Goal: Communication & Community: Answer question/provide support

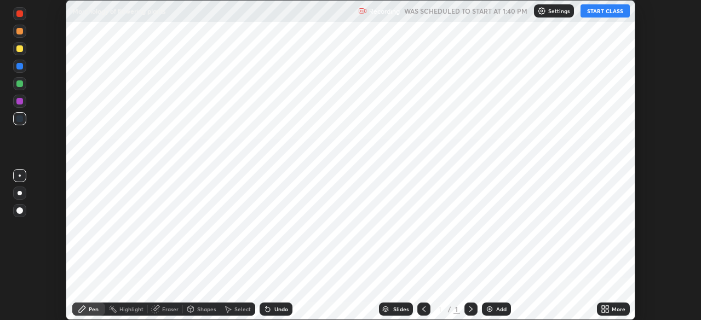
scroll to position [320, 701]
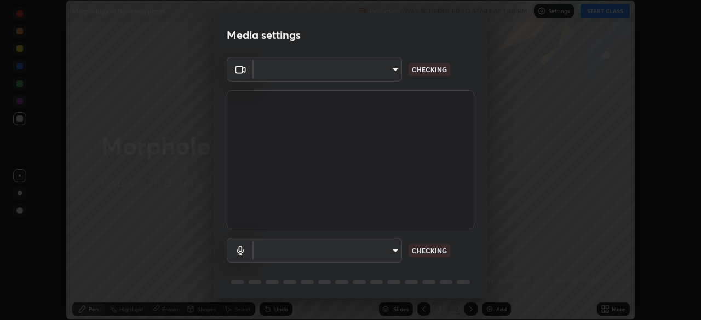
type input "abedebe0d058d4a0c9150841765e58c65a77a18dd04f2ccbe629c89087f5ecea"
click at [290, 251] on body "Erase all Morphology of flowering plants Recording WAS SCHEDULED TO START AT 1:…" at bounding box center [350, 160] width 701 height 320
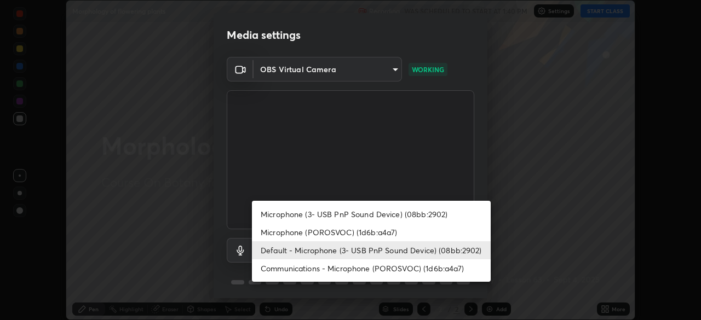
click at [293, 261] on li "Communications - Microphone (POROSVOC) (1d6b:a4a7)" at bounding box center [371, 269] width 239 height 18
type input "communications"
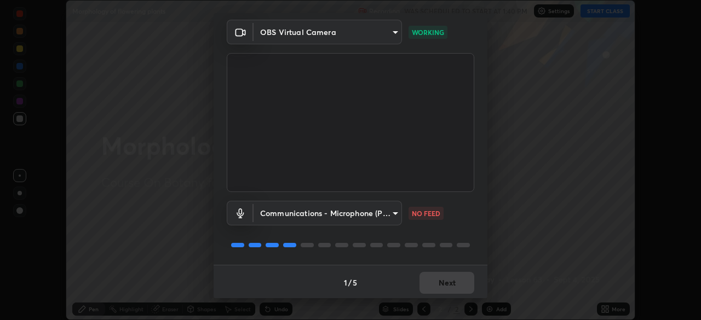
scroll to position [39, 0]
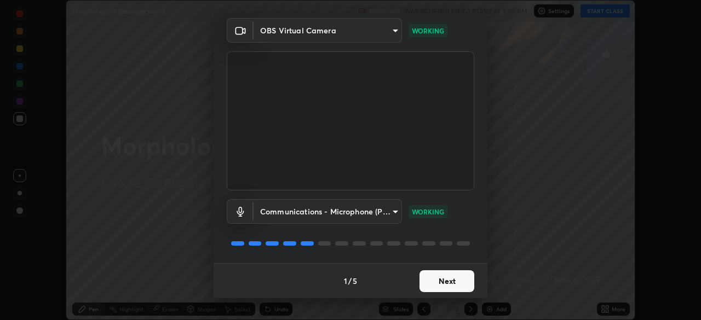
click at [449, 288] on button "Next" at bounding box center [447, 282] width 55 height 22
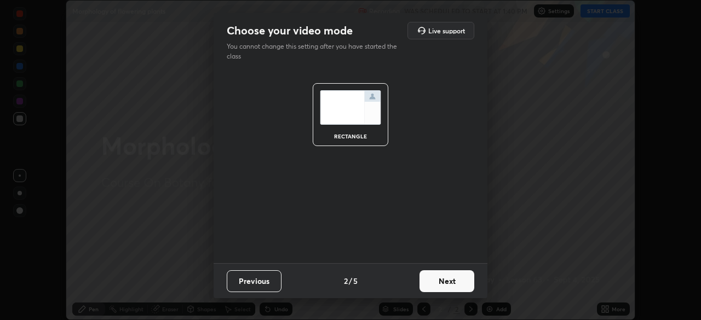
click at [450, 286] on button "Next" at bounding box center [447, 282] width 55 height 22
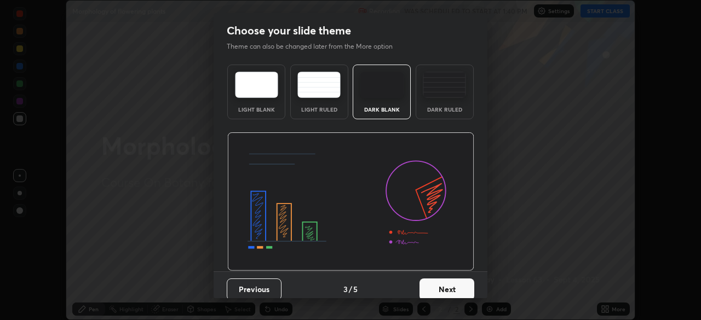
click at [455, 288] on button "Next" at bounding box center [447, 290] width 55 height 22
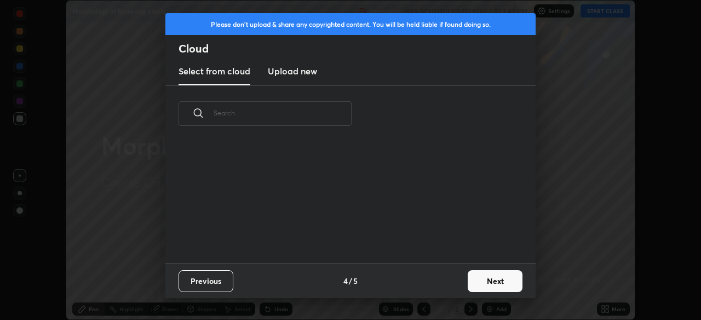
click at [479, 282] on button "Next" at bounding box center [495, 282] width 55 height 22
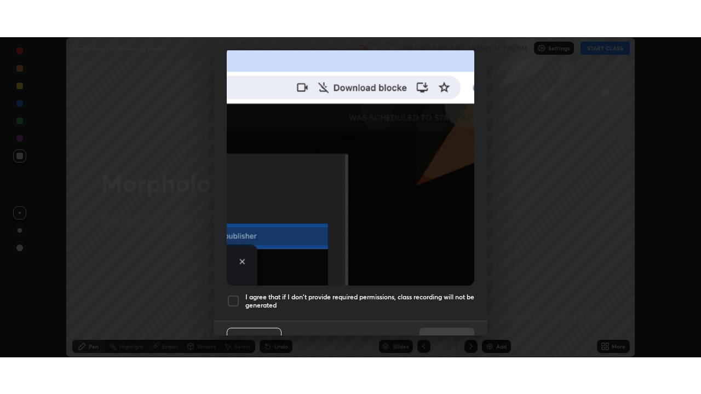
scroll to position [262, 0]
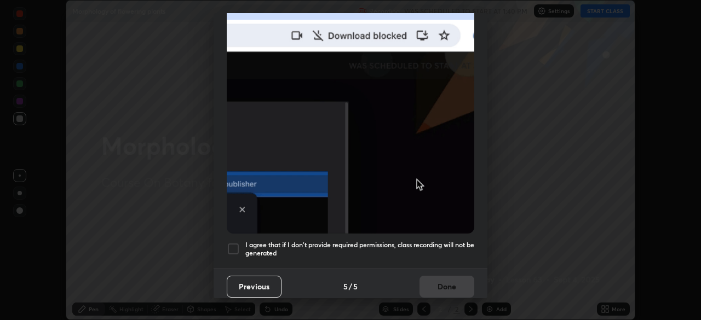
click at [238, 244] on div at bounding box center [233, 249] width 13 height 13
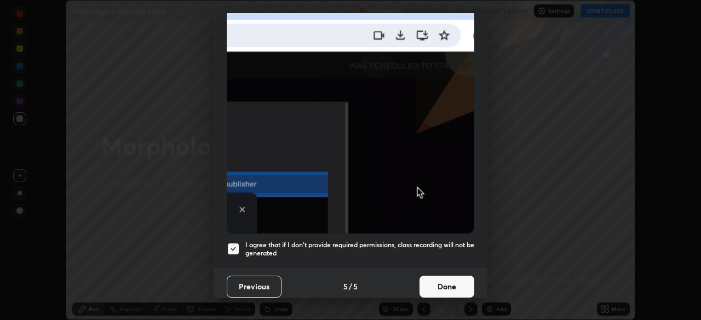
click at [458, 287] on button "Done" at bounding box center [447, 287] width 55 height 22
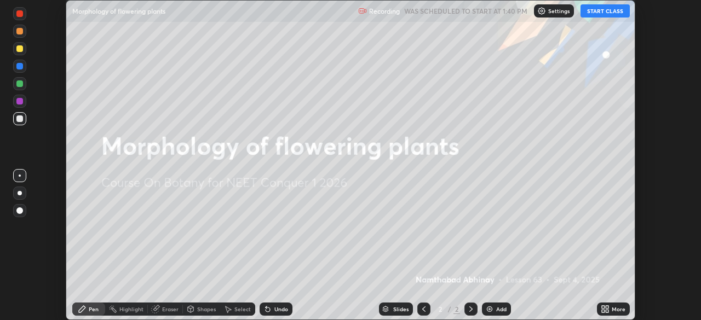
click at [608, 15] on button "START CLASS" at bounding box center [605, 10] width 49 height 13
click at [613, 315] on div "More" at bounding box center [613, 309] width 33 height 13
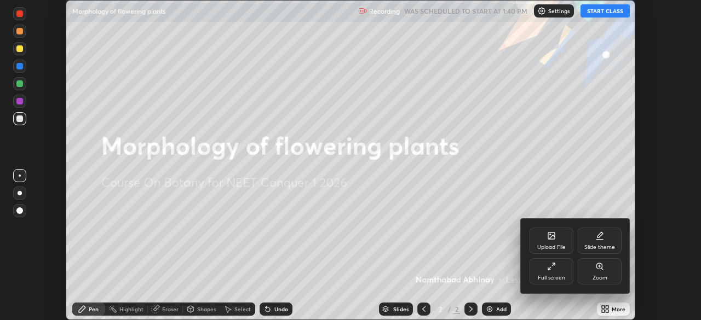
click at [551, 272] on div "Full screen" at bounding box center [552, 272] width 44 height 26
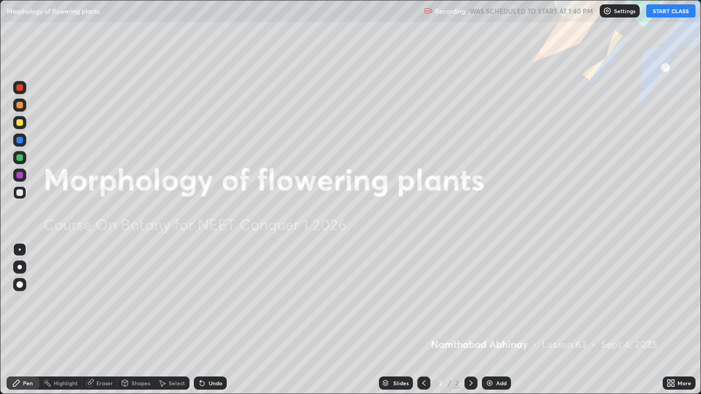
scroll to position [394, 701]
click at [489, 320] on img at bounding box center [489, 383] width 9 height 9
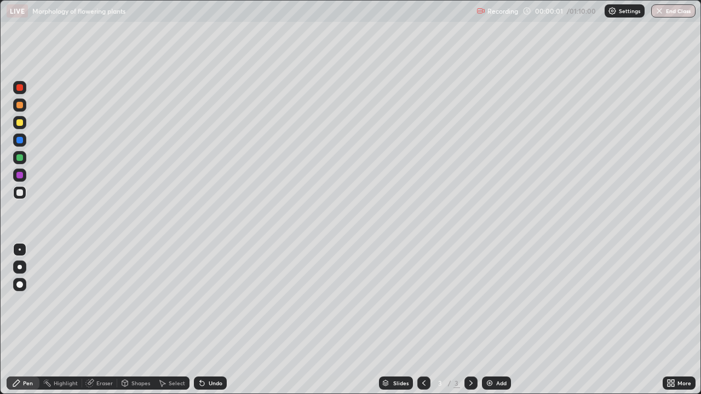
click at [675, 320] on div "More" at bounding box center [679, 383] width 33 height 13
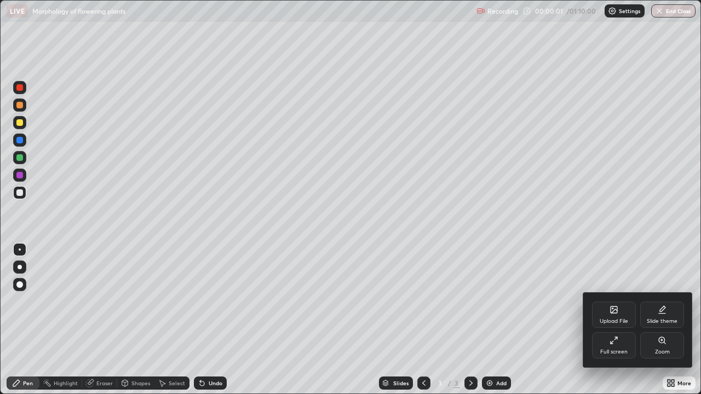
click at [610, 319] on div "Upload File" at bounding box center [614, 321] width 28 height 5
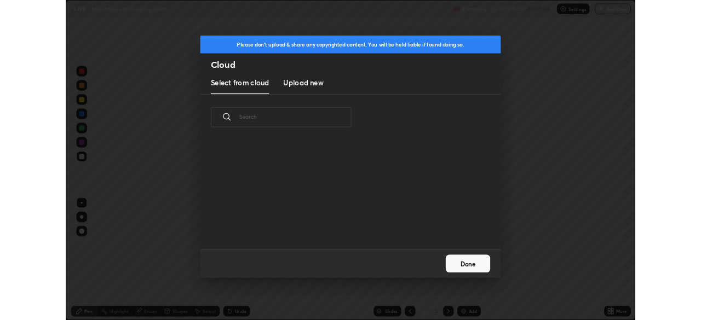
scroll to position [135, 352]
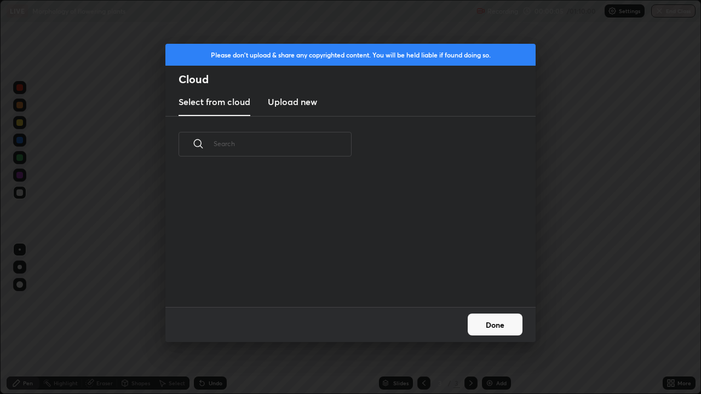
click at [508, 320] on button "Done" at bounding box center [495, 325] width 55 height 22
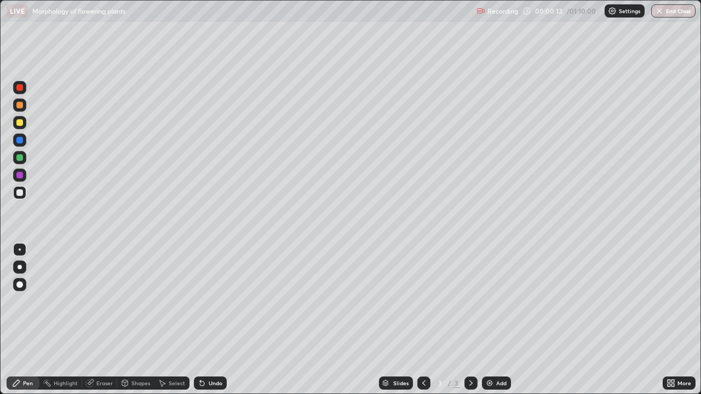
click at [679, 320] on div "More" at bounding box center [685, 383] width 14 height 5
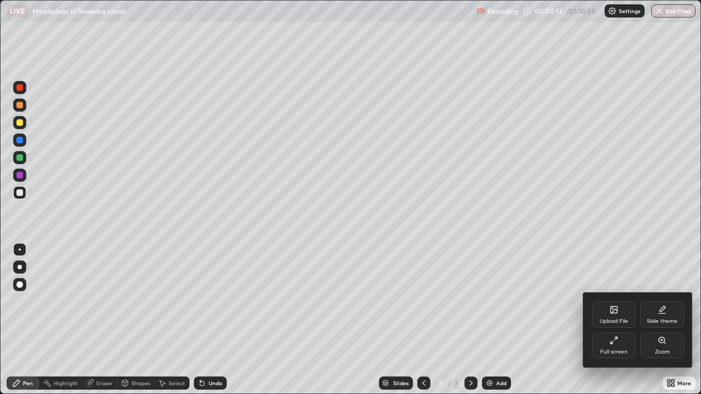
click at [621, 320] on div "Full screen" at bounding box center [614, 345] width 44 height 26
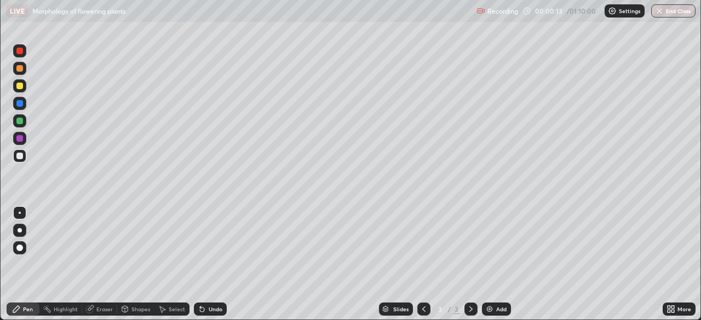
scroll to position [54452, 54072]
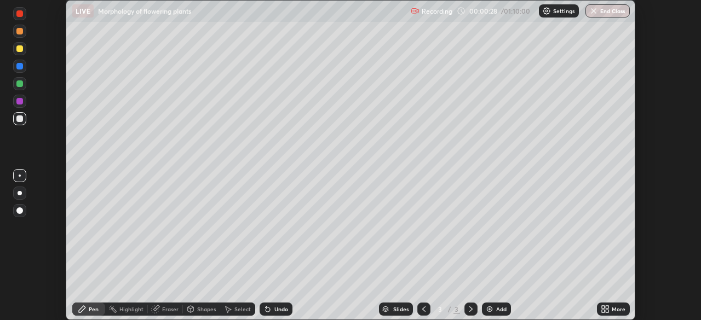
click at [608, 311] on icon at bounding box center [607, 311] width 3 height 3
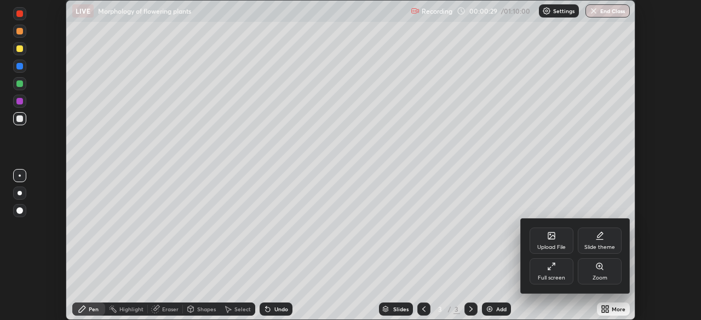
click at [555, 248] on div "Upload File" at bounding box center [551, 247] width 28 height 5
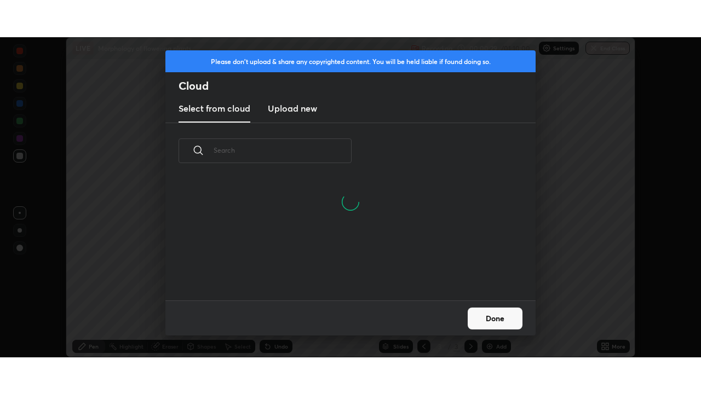
scroll to position [69, 352]
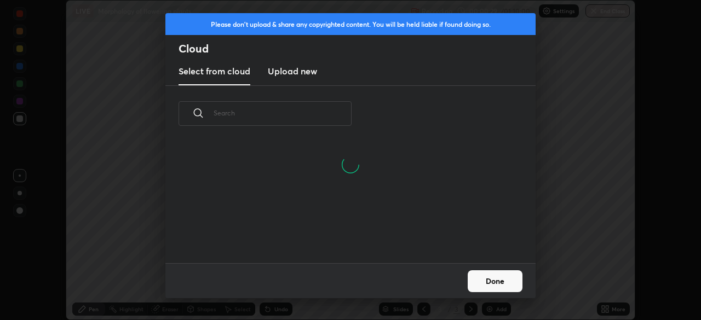
click at [308, 74] on h3 "Upload new" at bounding box center [292, 71] width 49 height 13
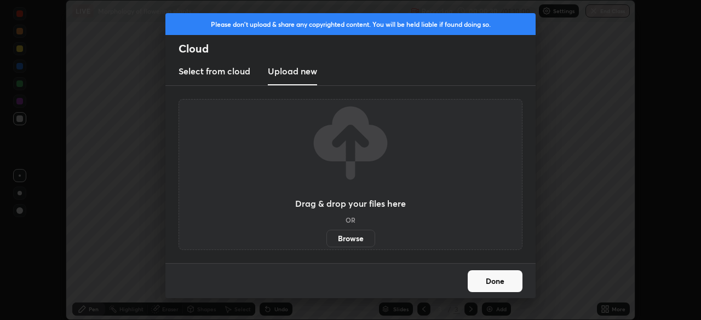
click at [351, 243] on label "Browse" at bounding box center [350, 239] width 49 height 18
click at [326, 243] on input "Browse" at bounding box center [326, 239] width 0 height 18
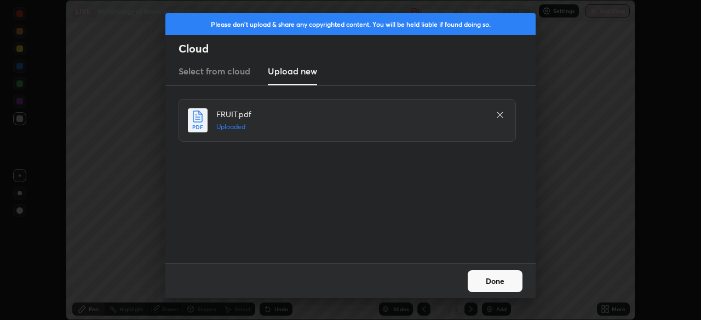
click at [475, 283] on button "Done" at bounding box center [495, 282] width 55 height 22
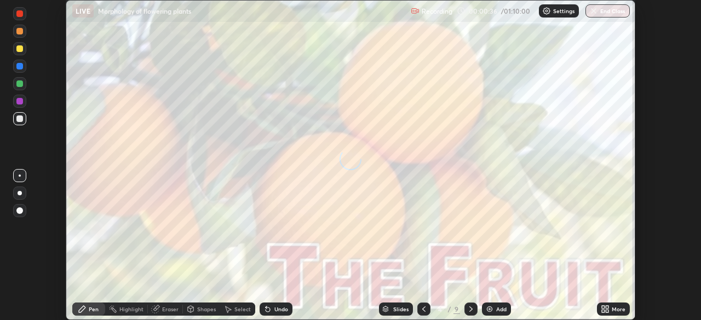
click at [617, 307] on div "More" at bounding box center [619, 309] width 14 height 5
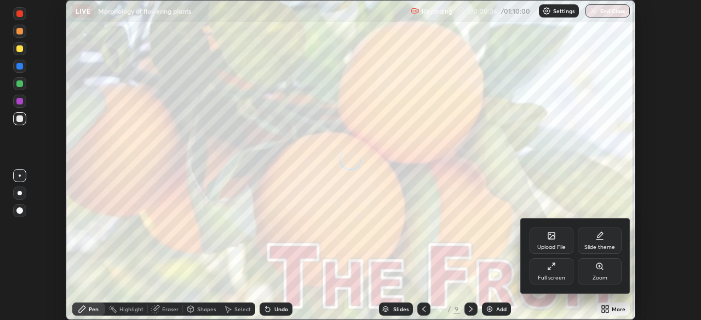
click at [562, 277] on div "Full screen" at bounding box center [551, 278] width 27 height 5
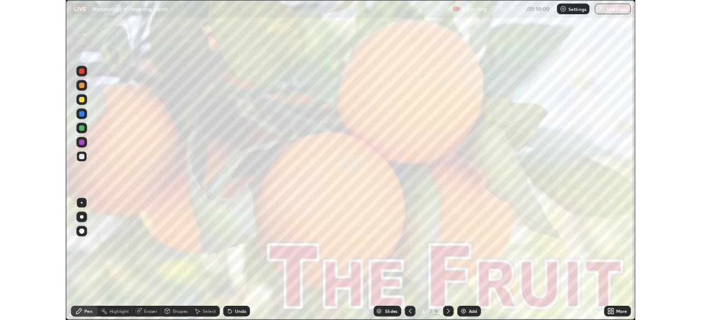
scroll to position [394, 701]
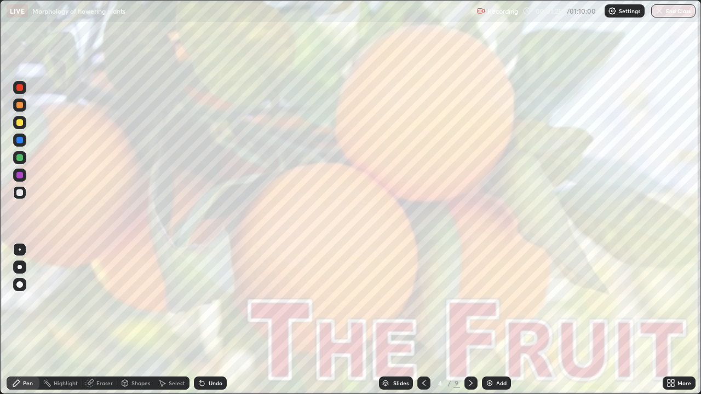
click at [468, 320] on icon at bounding box center [471, 383] width 9 height 9
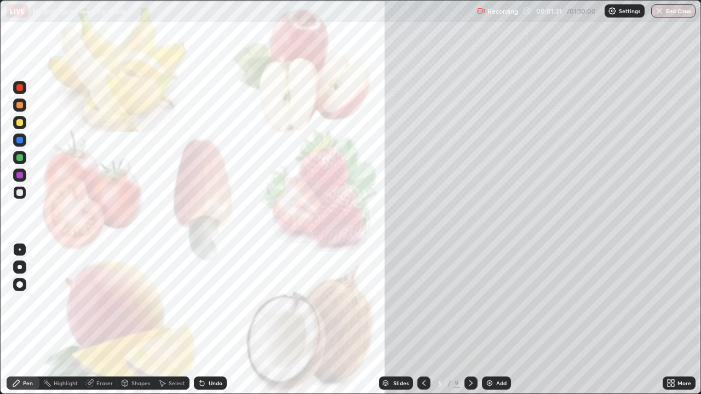
click at [20, 267] on div at bounding box center [20, 267] width 4 height 4
click at [22, 87] on div at bounding box center [19, 87] width 7 height 7
click at [25, 193] on div at bounding box center [19, 192] width 13 height 13
click at [100, 320] on div "Eraser" at bounding box center [99, 383] width 35 height 13
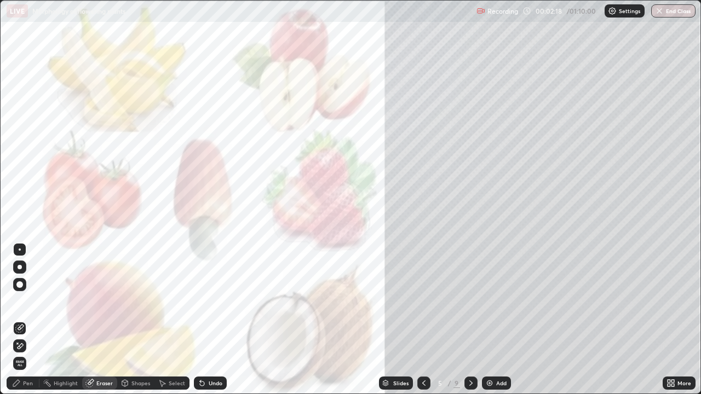
click at [26, 320] on div "Pen" at bounding box center [28, 383] width 10 height 5
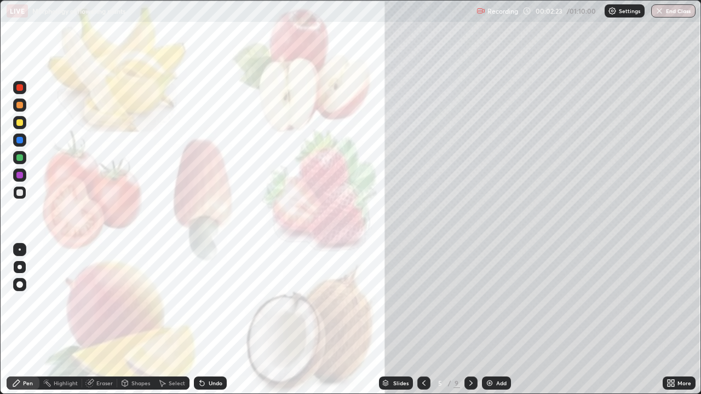
click at [22, 90] on div at bounding box center [19, 87] width 7 height 7
click at [21, 193] on div at bounding box center [19, 193] width 7 height 7
click at [18, 125] on div at bounding box center [19, 122] width 7 height 7
click at [470, 320] on icon at bounding box center [471, 383] width 9 height 9
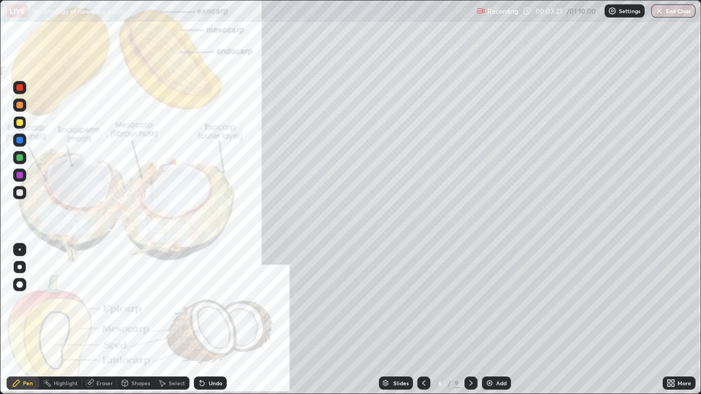
click at [423, 320] on icon at bounding box center [424, 383] width 9 height 9
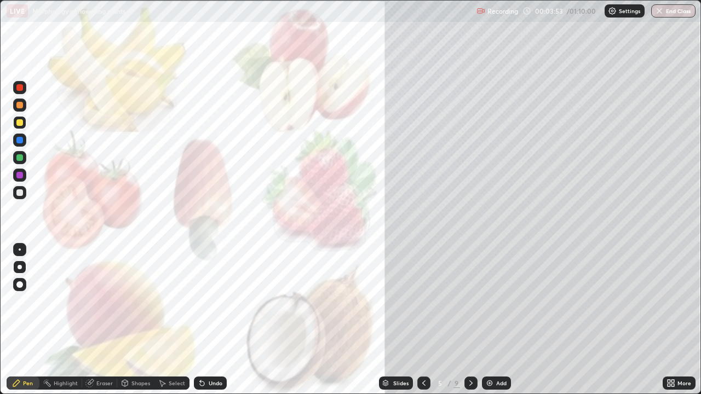
click at [470, 320] on icon at bounding box center [471, 383] width 9 height 9
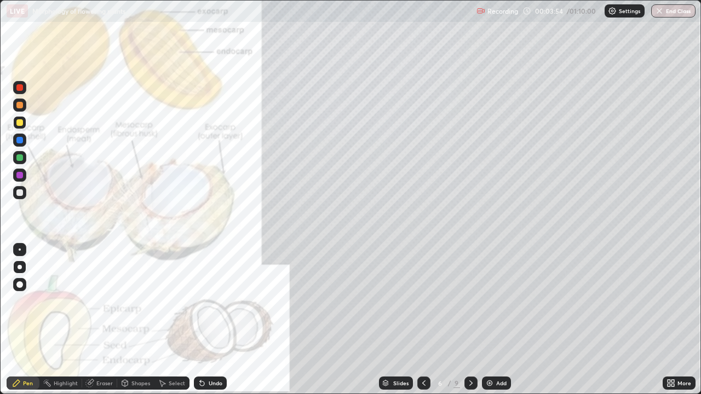
click at [424, 320] on icon at bounding box center [424, 383] width 9 height 9
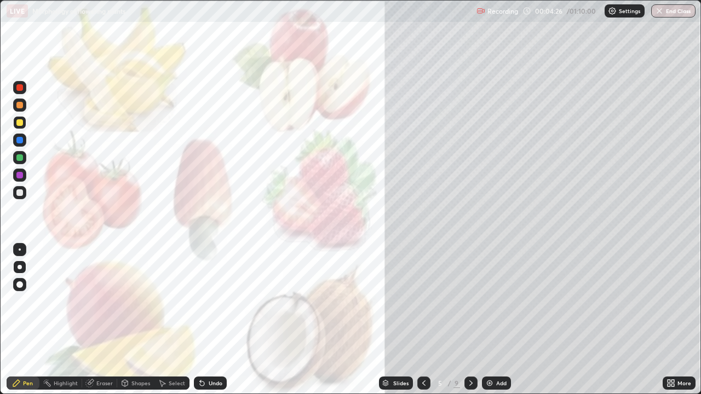
click at [468, 320] on icon at bounding box center [471, 383] width 9 height 9
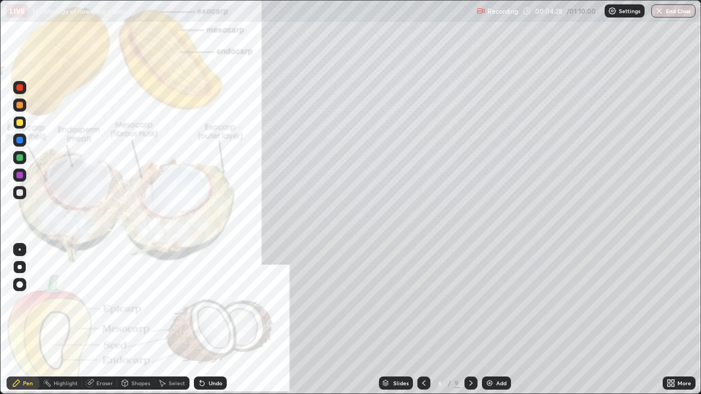
click at [25, 85] on div at bounding box center [19, 87] width 13 height 13
click at [18, 193] on div at bounding box center [19, 193] width 7 height 7
click at [21, 196] on div at bounding box center [19, 193] width 7 height 7
click at [24, 122] on div at bounding box center [19, 122] width 13 height 13
click at [20, 192] on div at bounding box center [19, 193] width 7 height 7
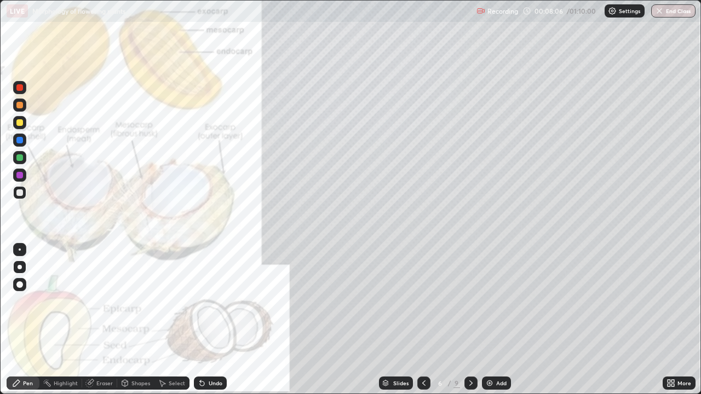
click at [19, 124] on div at bounding box center [19, 122] width 7 height 7
click at [22, 87] on div at bounding box center [19, 87] width 7 height 7
click at [21, 160] on div at bounding box center [19, 157] width 7 height 7
click at [105, 320] on div "Eraser" at bounding box center [104, 383] width 16 height 5
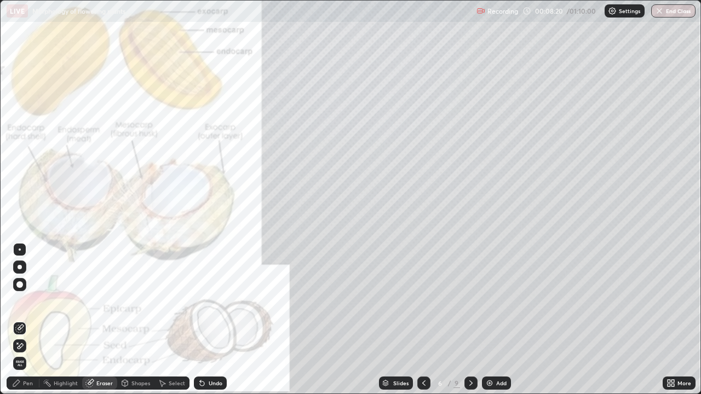
click at [29, 320] on div "Pen" at bounding box center [28, 383] width 10 height 5
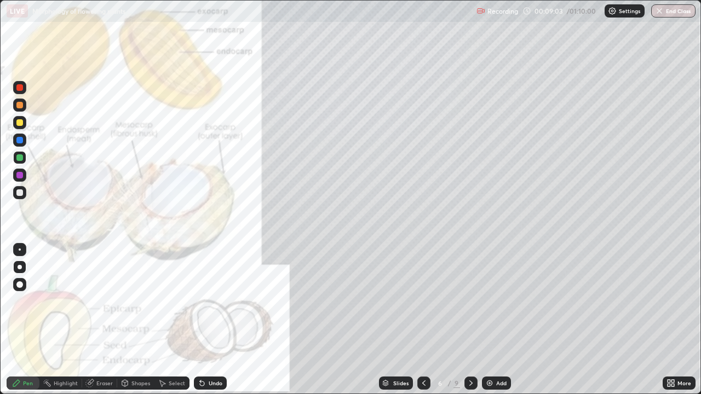
click at [17, 89] on div at bounding box center [19, 87] width 7 height 7
click at [20, 93] on div at bounding box center [19, 87] width 13 height 13
click at [18, 190] on div at bounding box center [19, 193] width 7 height 7
click at [20, 123] on div at bounding box center [19, 122] width 7 height 7
click at [21, 157] on div at bounding box center [19, 157] width 7 height 7
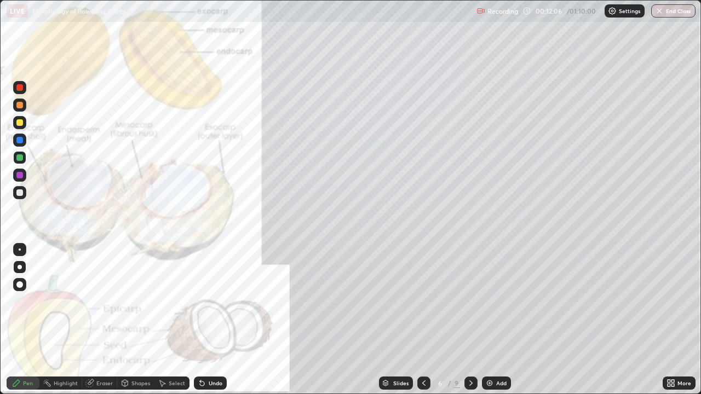
click at [18, 194] on div at bounding box center [19, 193] width 7 height 7
click at [20, 88] on div at bounding box center [19, 87] width 7 height 7
click at [20, 124] on div at bounding box center [19, 122] width 7 height 7
click at [25, 193] on div at bounding box center [19, 192] width 13 height 13
click at [474, 320] on div at bounding box center [470, 383] width 13 height 13
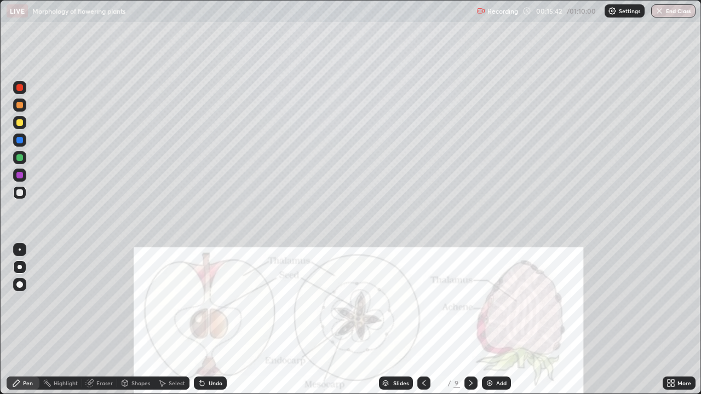
click at [21, 88] on div at bounding box center [19, 87] width 7 height 7
click at [21, 196] on div at bounding box center [19, 193] width 7 height 7
click at [108, 320] on div "Eraser" at bounding box center [104, 383] width 16 height 5
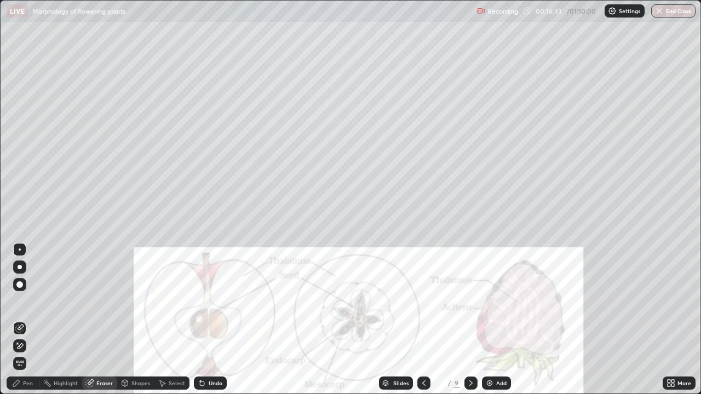
click at [29, 320] on div "Pen" at bounding box center [28, 383] width 10 height 5
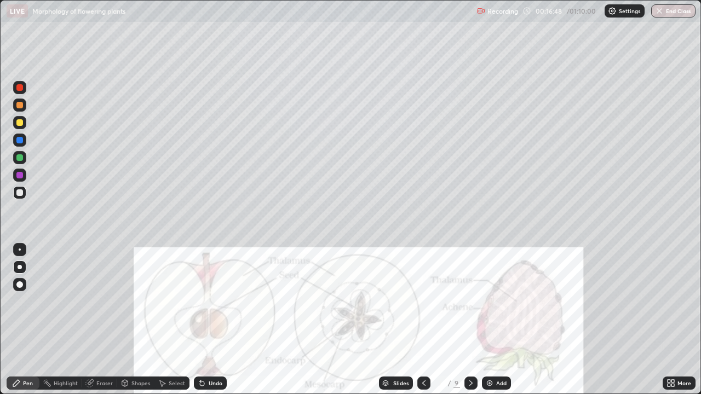
click at [17, 123] on div at bounding box center [19, 122] width 7 height 7
click at [21, 90] on div at bounding box center [19, 87] width 7 height 7
click at [423, 320] on icon at bounding box center [424, 383] width 9 height 9
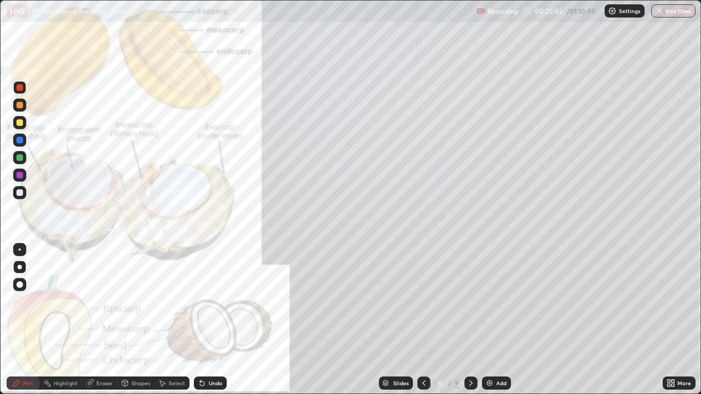
click at [423, 320] on icon at bounding box center [424, 383] width 9 height 9
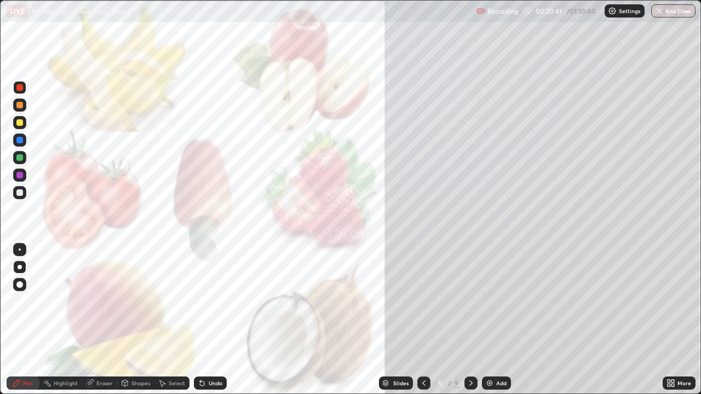
click at [470, 320] on icon at bounding box center [471, 383] width 9 height 9
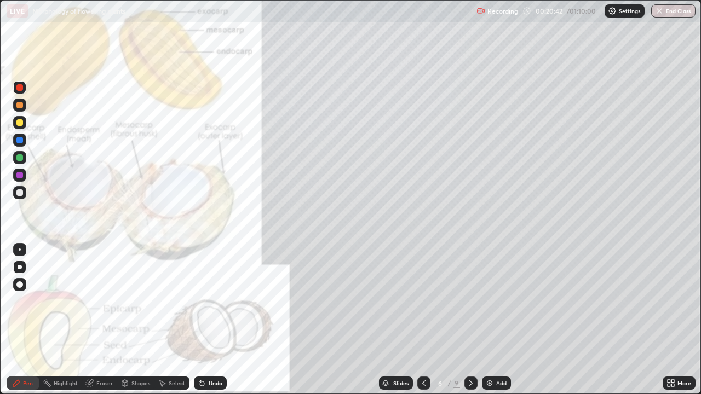
click at [470, 320] on icon at bounding box center [471, 383] width 9 height 9
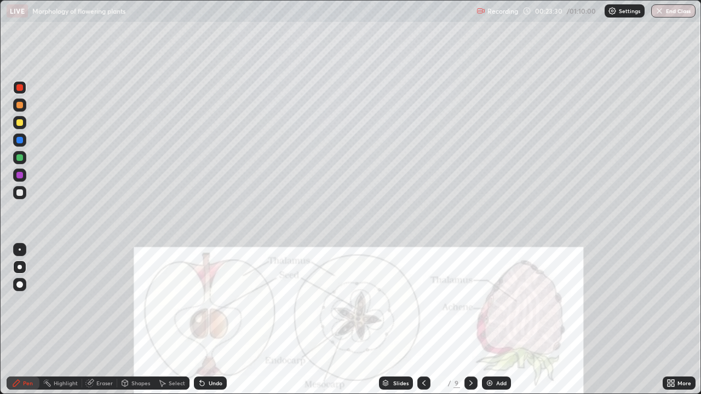
click at [467, 320] on icon at bounding box center [471, 383] width 9 height 9
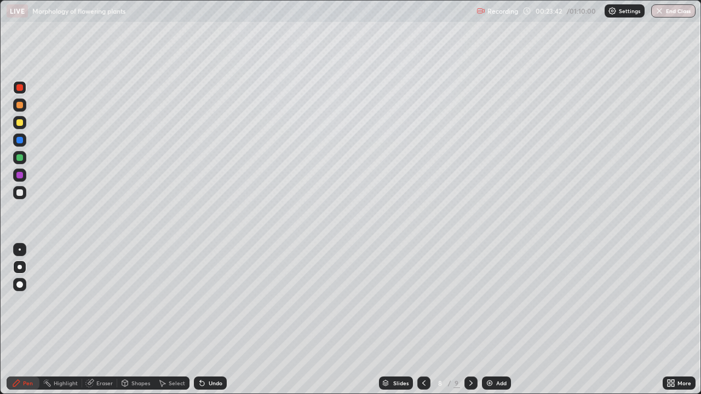
click at [0, 146] on div "Setting up your live class" at bounding box center [350, 197] width 701 height 394
click at [21, 198] on div at bounding box center [19, 192] width 13 height 13
click at [18, 124] on div at bounding box center [19, 122] width 7 height 7
click at [20, 88] on div at bounding box center [19, 87] width 7 height 7
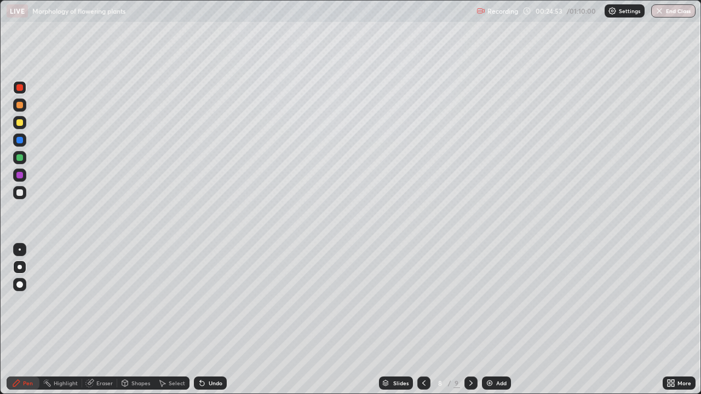
click at [21, 160] on div at bounding box center [19, 157] width 7 height 7
click at [21, 194] on div at bounding box center [19, 193] width 7 height 7
click at [19, 128] on div at bounding box center [19, 122] width 13 height 13
click at [21, 121] on div at bounding box center [19, 122] width 7 height 7
click at [19, 142] on div at bounding box center [19, 140] width 7 height 7
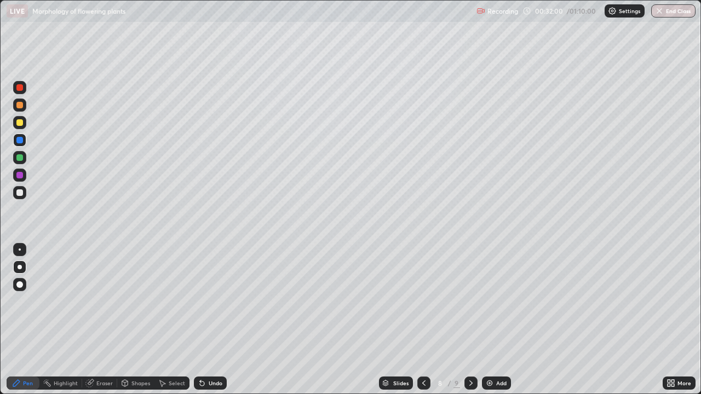
click at [679, 320] on div "More" at bounding box center [685, 383] width 14 height 5
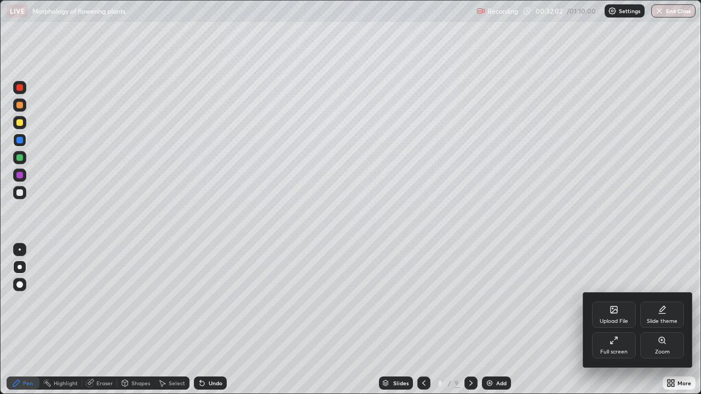
click at [664, 320] on div at bounding box center [350, 197] width 701 height 394
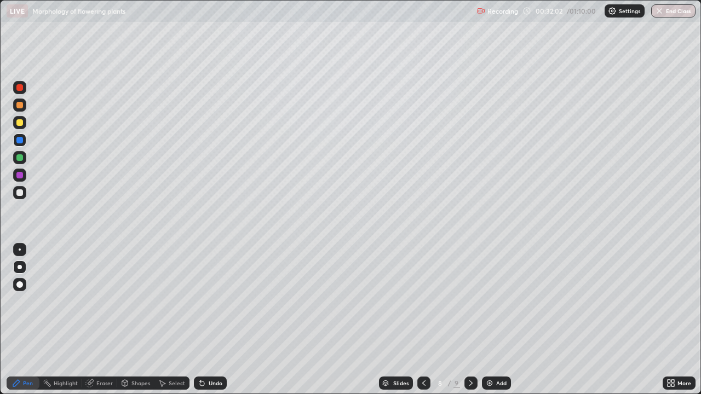
click at [672, 320] on icon at bounding box center [673, 381] width 3 height 3
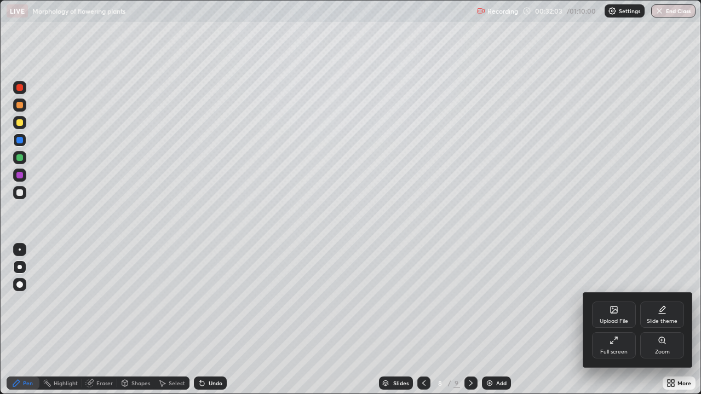
click at [624, 320] on div "Full screen" at bounding box center [614, 345] width 44 height 26
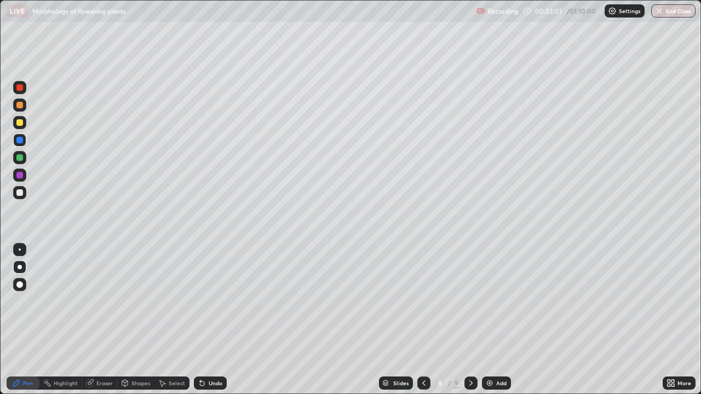
scroll to position [54452, 54072]
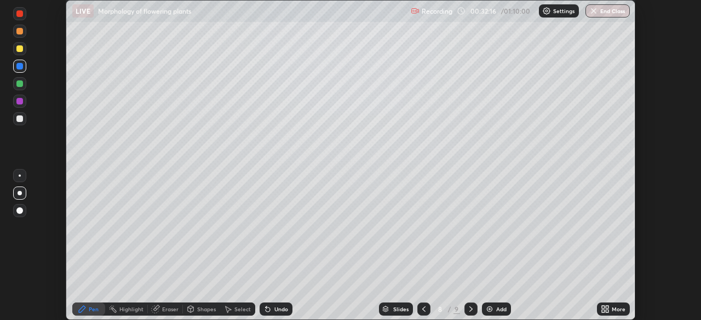
click at [603, 311] on icon at bounding box center [603, 311] width 3 height 3
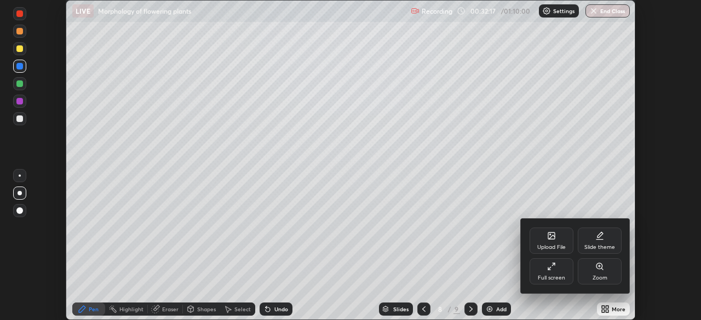
click at [540, 270] on div "Full screen" at bounding box center [552, 272] width 44 height 26
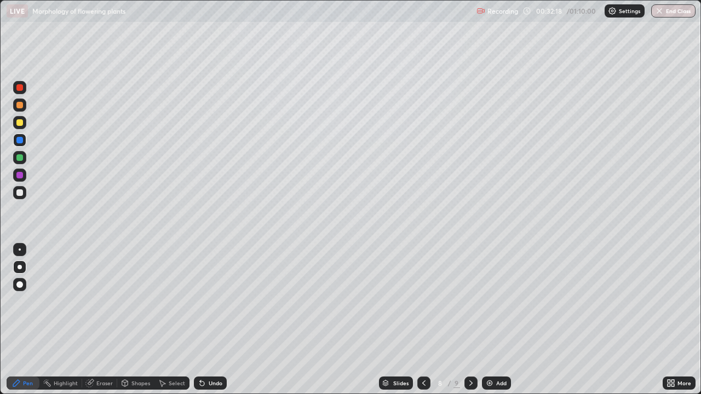
click at [679, 320] on div "More" at bounding box center [685, 383] width 14 height 5
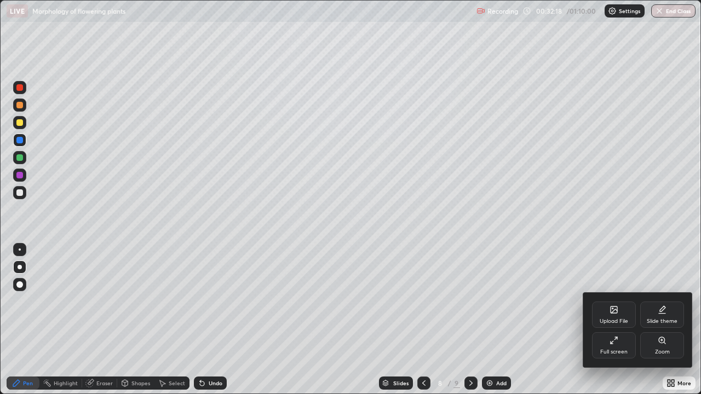
click at [615, 308] on icon at bounding box center [614, 310] width 7 height 7
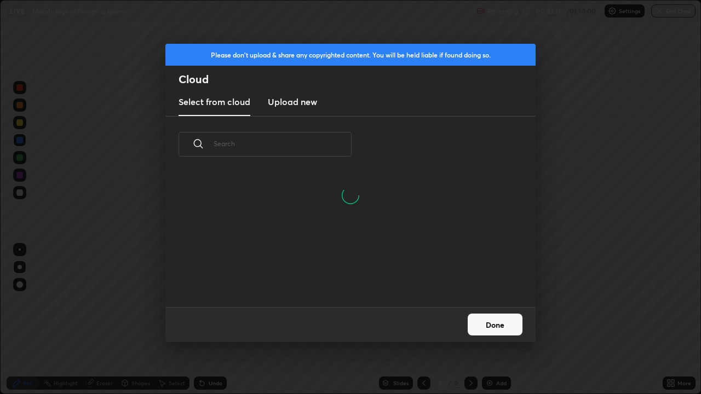
click at [307, 105] on h3 "Upload new" at bounding box center [292, 101] width 49 height 13
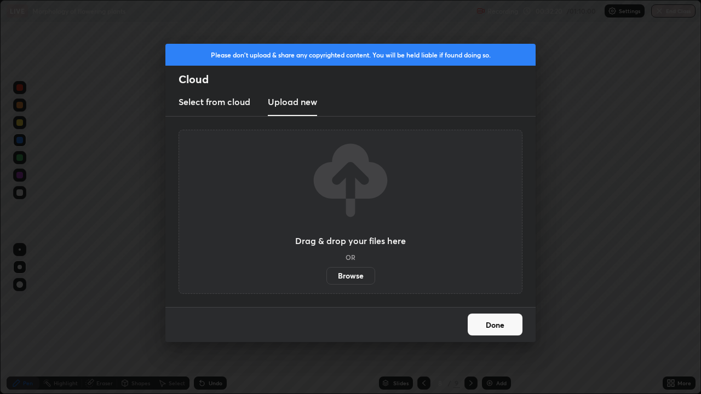
click at [357, 271] on label "Browse" at bounding box center [350, 276] width 49 height 18
click at [326, 271] on input "Browse" at bounding box center [326, 276] width 0 height 18
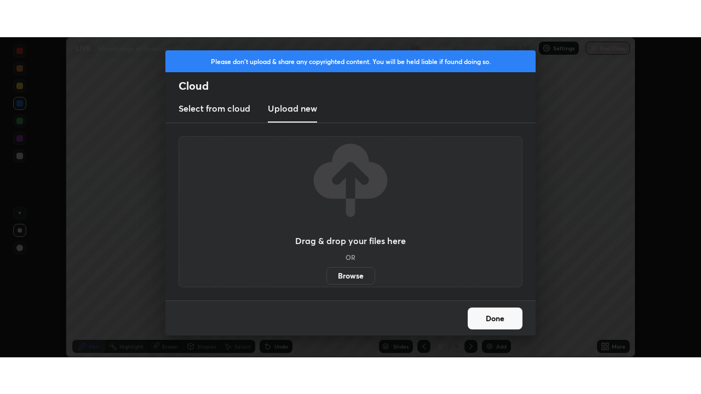
scroll to position [54452, 54072]
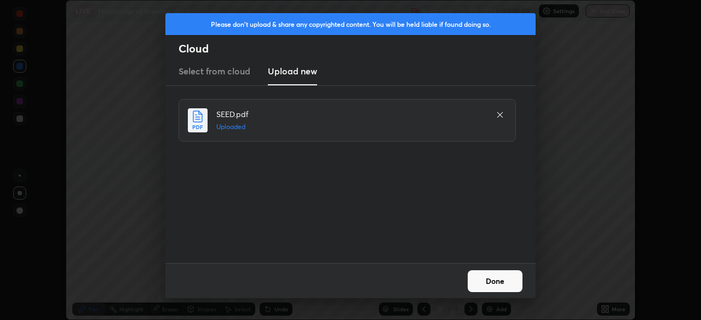
click at [495, 283] on button "Done" at bounding box center [495, 282] width 55 height 22
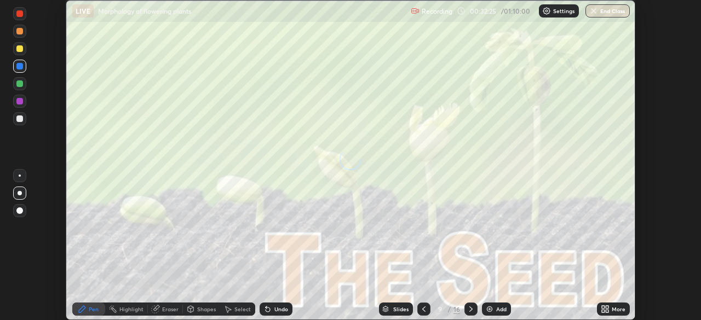
click at [615, 308] on div "More" at bounding box center [619, 309] width 14 height 5
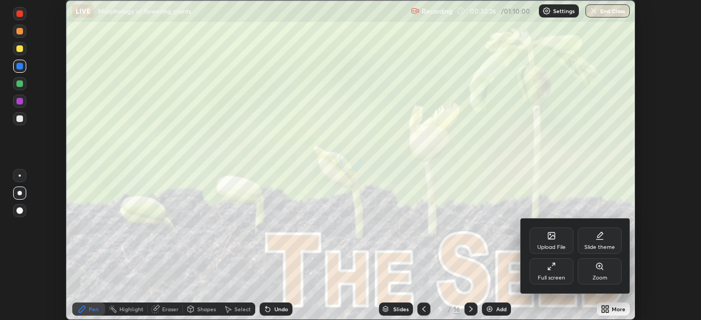
click at [558, 276] on div "Full screen" at bounding box center [551, 278] width 27 height 5
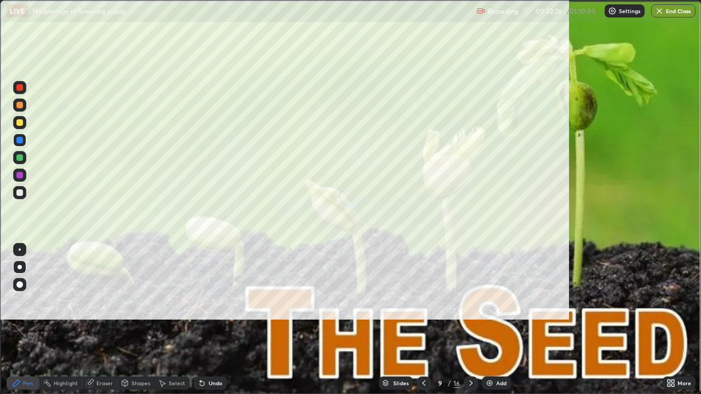
scroll to position [394, 701]
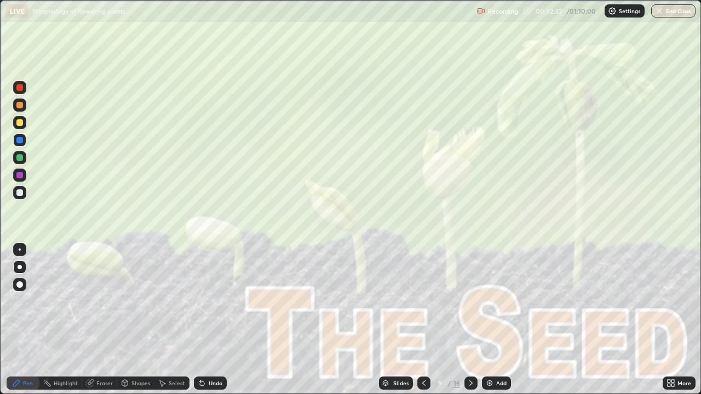
click at [465, 320] on div at bounding box center [470, 383] width 13 height 22
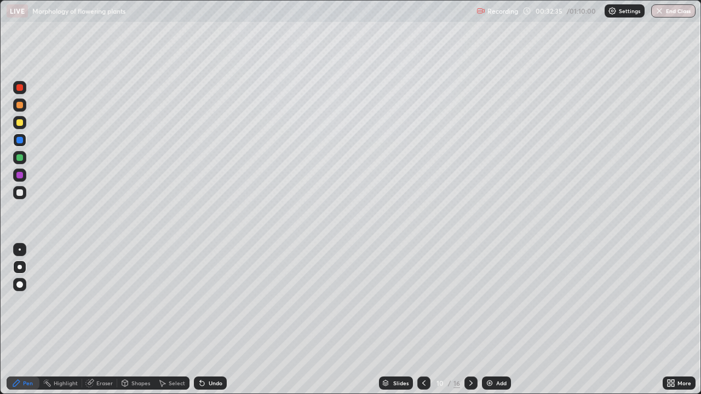
click at [15, 94] on div at bounding box center [19, 88] width 13 height 18
click at [18, 191] on div at bounding box center [19, 193] width 7 height 7
click at [20, 122] on div at bounding box center [19, 122] width 7 height 7
click at [21, 176] on div at bounding box center [19, 175] width 7 height 7
click at [19, 123] on div at bounding box center [19, 122] width 7 height 7
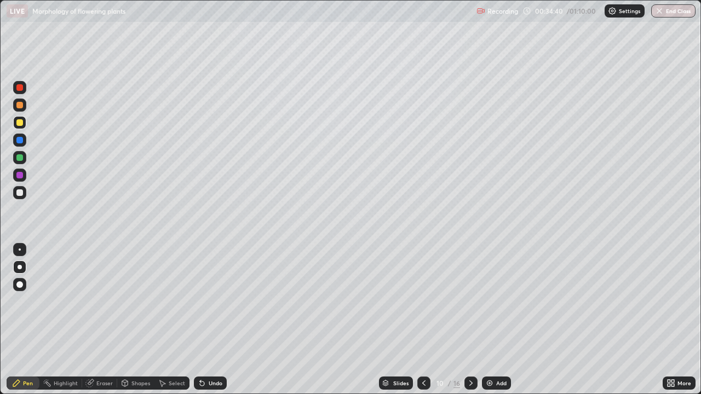
click at [21, 90] on div at bounding box center [19, 87] width 7 height 7
click at [18, 137] on div at bounding box center [19, 140] width 7 height 7
click at [18, 176] on div at bounding box center [19, 175] width 7 height 7
click at [16, 125] on div at bounding box center [19, 122] width 13 height 13
click at [475, 320] on div at bounding box center [470, 383] width 13 height 13
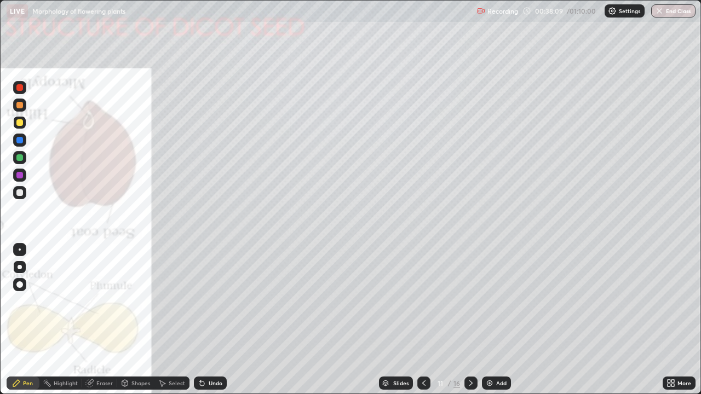
click at [20, 90] on div at bounding box center [19, 87] width 7 height 7
click at [21, 89] on div at bounding box center [19, 87] width 7 height 7
click at [18, 87] on div at bounding box center [19, 87] width 7 height 7
click at [19, 89] on div at bounding box center [19, 87] width 7 height 7
click at [18, 91] on div at bounding box center [19, 87] width 13 height 13
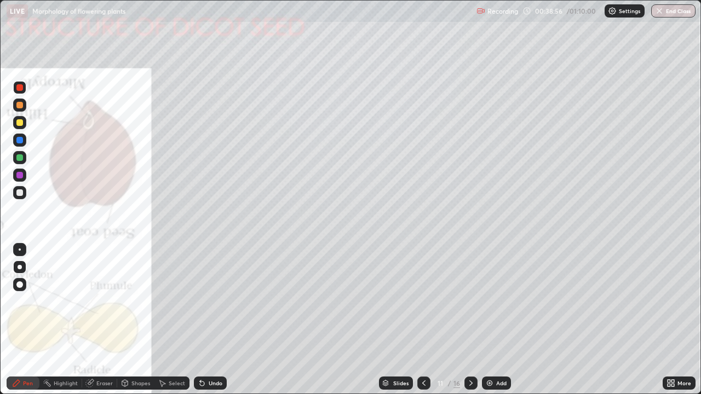
click at [22, 175] on div at bounding box center [19, 175] width 7 height 7
click at [96, 320] on div "Eraser" at bounding box center [104, 383] width 16 height 5
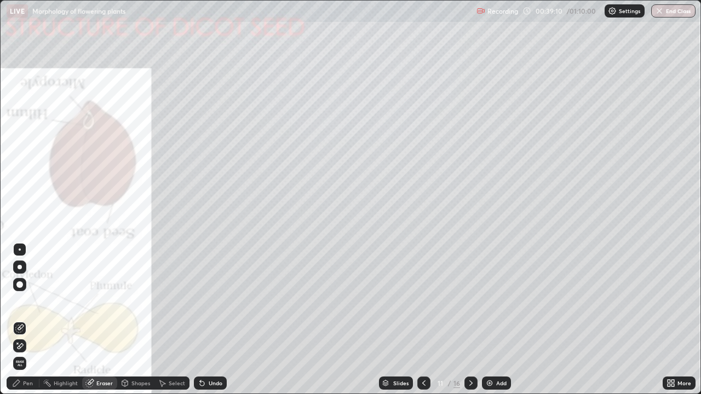
click at [22, 320] on div "Pen" at bounding box center [23, 383] width 33 height 13
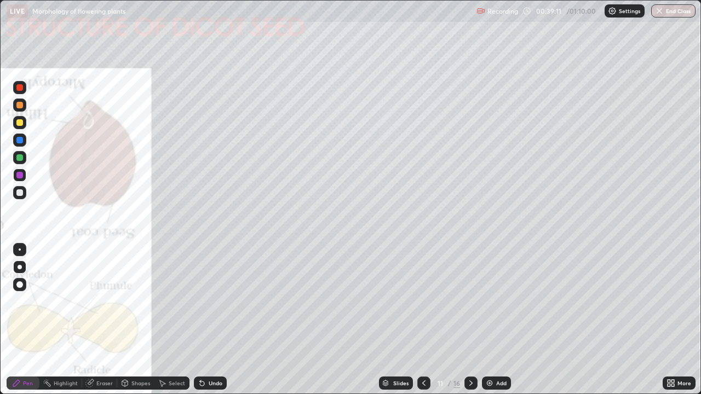
click at [18, 177] on div at bounding box center [19, 175] width 7 height 7
click at [18, 175] on div at bounding box center [19, 175] width 7 height 7
click at [20, 176] on div at bounding box center [19, 175] width 7 height 7
click at [22, 176] on div at bounding box center [19, 175] width 7 height 7
click at [19, 175] on div at bounding box center [19, 175] width 7 height 7
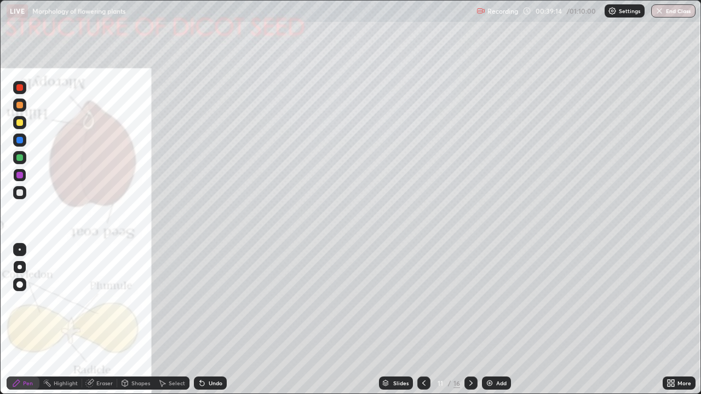
click at [25, 179] on div at bounding box center [19, 175] width 13 height 13
click at [96, 320] on div "Eraser" at bounding box center [104, 383] width 16 height 5
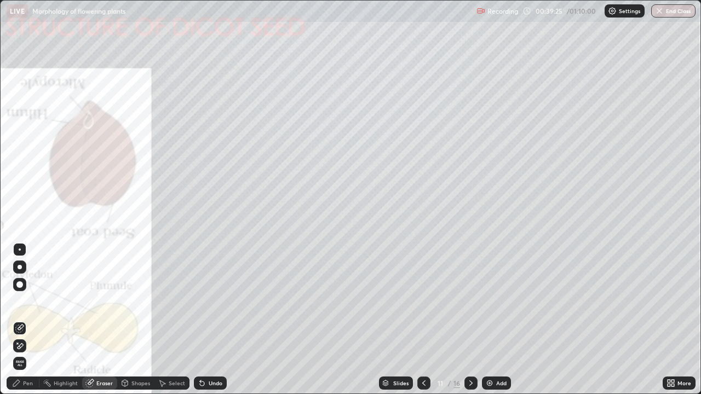
click at [95, 320] on div "Eraser" at bounding box center [99, 383] width 35 height 13
click at [18, 320] on icon at bounding box center [16, 383] width 9 height 9
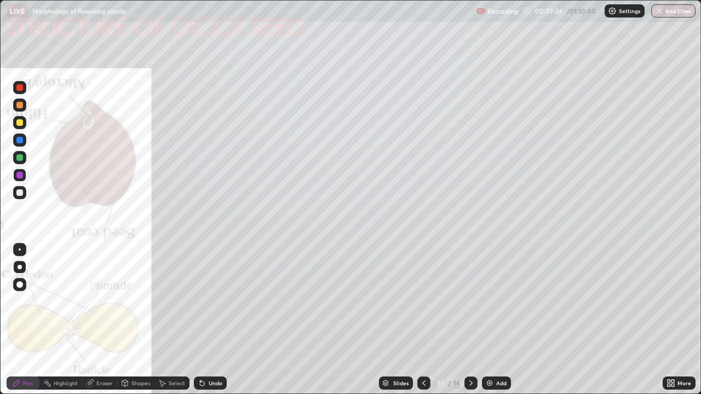
click at [19, 87] on div at bounding box center [19, 87] width 7 height 7
click at [20, 175] on div at bounding box center [19, 175] width 7 height 7
click at [22, 192] on div at bounding box center [19, 193] width 7 height 7
click at [18, 125] on div at bounding box center [19, 122] width 7 height 7
click at [20, 194] on div at bounding box center [19, 193] width 7 height 7
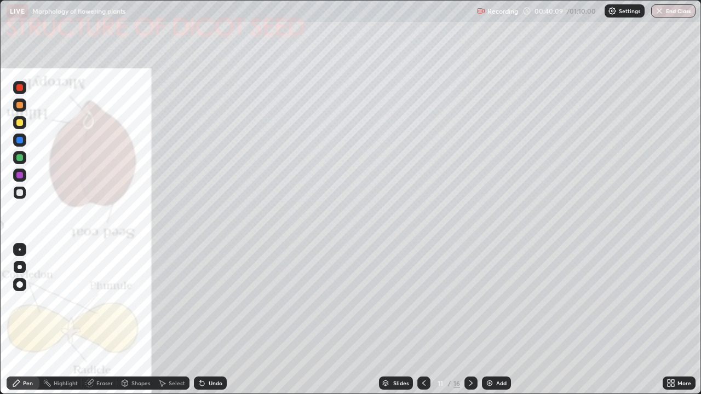
click at [19, 192] on div at bounding box center [19, 193] width 7 height 7
click at [17, 88] on div at bounding box center [19, 87] width 7 height 7
click at [22, 196] on div at bounding box center [19, 193] width 7 height 7
click at [20, 141] on div at bounding box center [19, 140] width 7 height 7
click at [22, 194] on div at bounding box center [19, 193] width 7 height 7
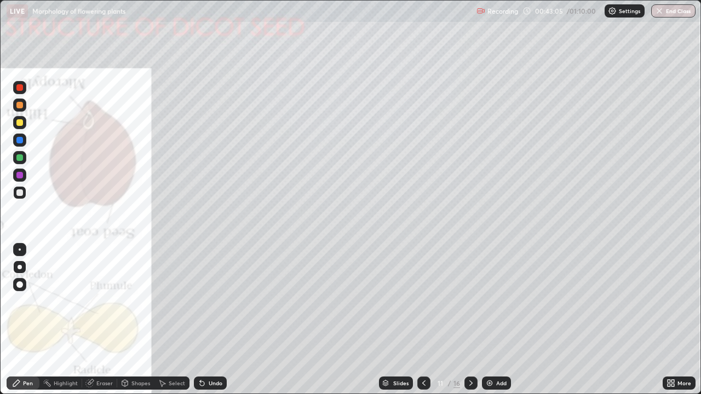
click at [98, 320] on div "Eraser" at bounding box center [104, 383] width 16 height 5
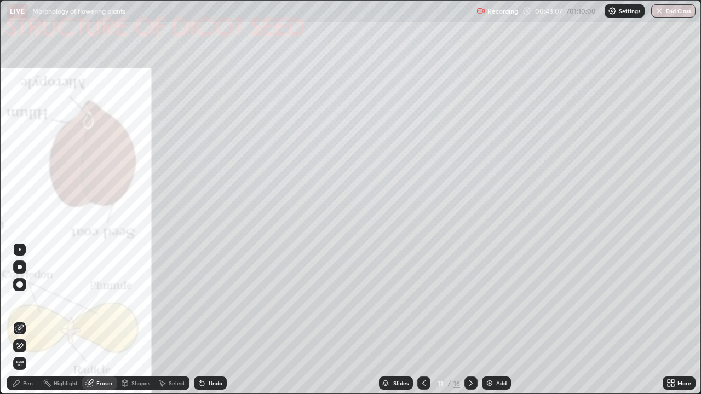
click at [23, 320] on div "Pen" at bounding box center [28, 383] width 10 height 5
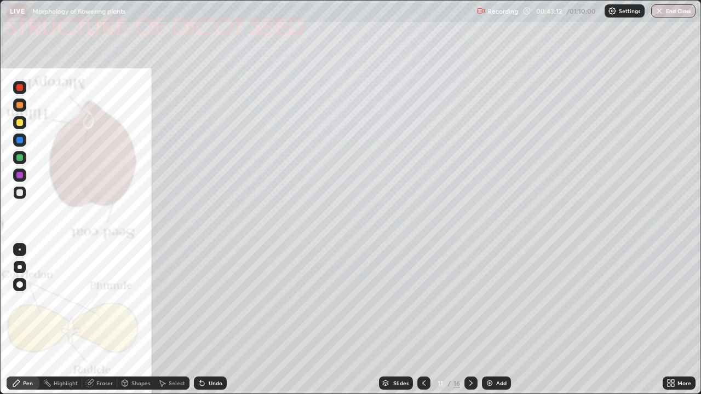
click at [18, 123] on div at bounding box center [19, 122] width 7 height 7
click at [100, 320] on div "Eraser" at bounding box center [104, 383] width 16 height 5
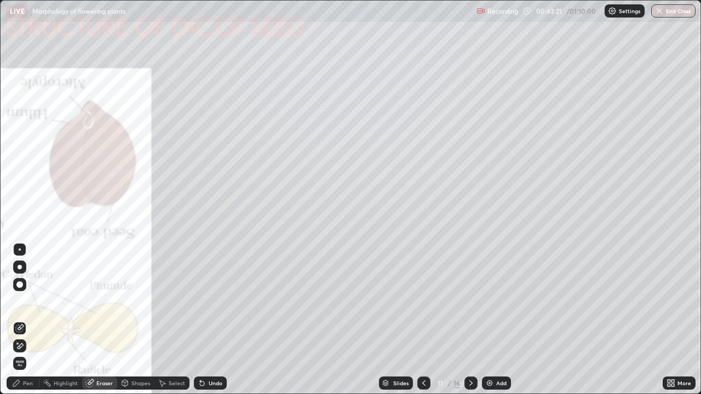
click at [19, 320] on icon at bounding box center [16, 383] width 7 height 7
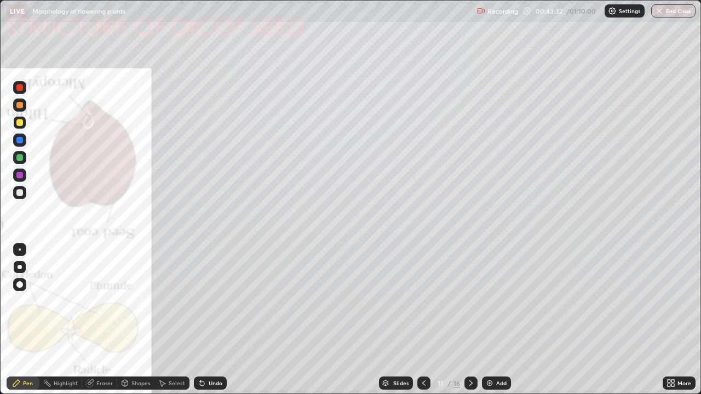
click at [24, 88] on div at bounding box center [19, 87] width 13 height 13
click at [19, 88] on div at bounding box center [19, 87] width 7 height 7
click at [19, 157] on div at bounding box center [19, 157] width 7 height 7
click at [19, 194] on div at bounding box center [19, 193] width 7 height 7
click at [475, 320] on div at bounding box center [470, 383] width 13 height 22
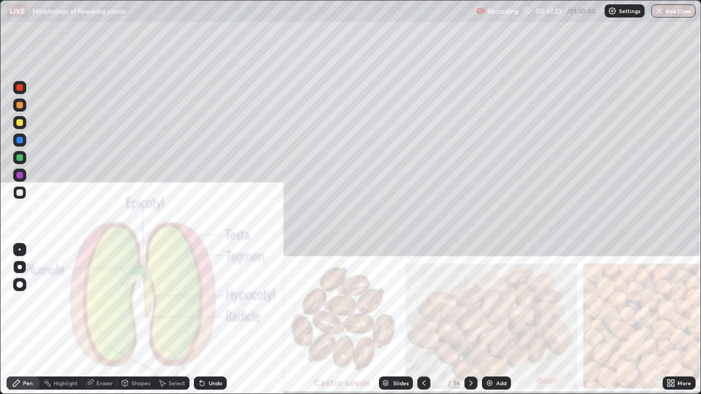
click at [423, 320] on icon at bounding box center [424, 383] width 9 height 9
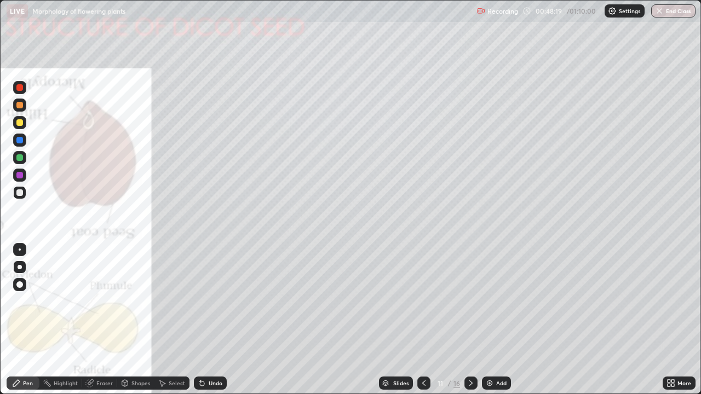
click at [470, 320] on icon at bounding box center [470, 383] width 3 height 5
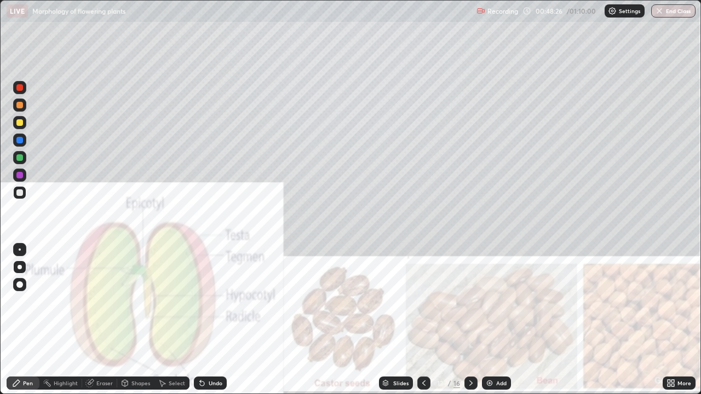
click at [21, 162] on div at bounding box center [19, 157] width 13 height 13
click at [20, 177] on div at bounding box center [19, 175] width 7 height 7
click at [20, 88] on div at bounding box center [19, 87] width 7 height 7
click at [17, 88] on div at bounding box center [19, 87] width 7 height 7
click at [22, 173] on div at bounding box center [19, 175] width 7 height 7
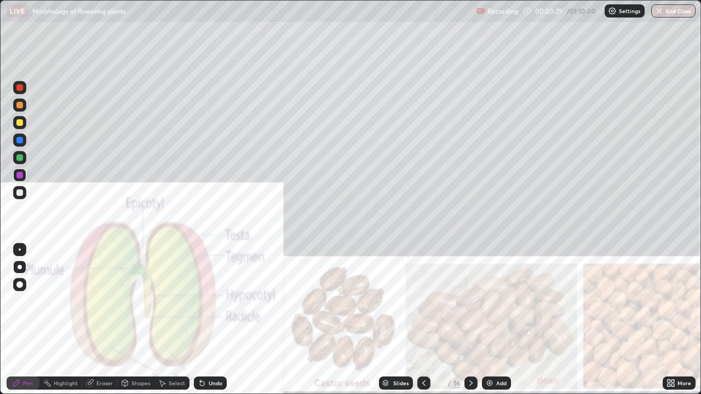
click at [25, 190] on div at bounding box center [19, 192] width 13 height 13
click at [90, 320] on icon at bounding box center [89, 383] width 7 height 7
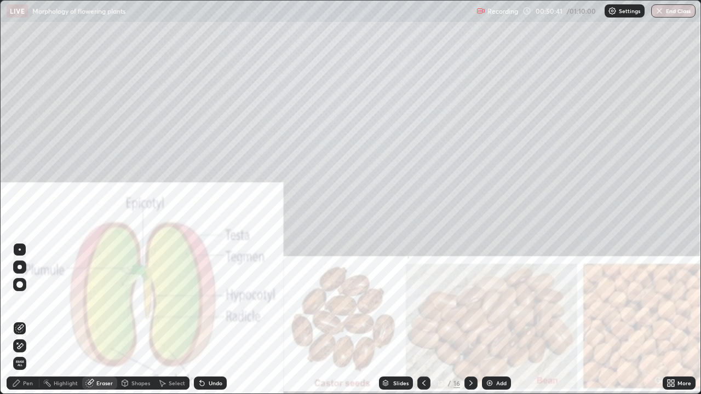
click at [31, 320] on div "Pen" at bounding box center [28, 383] width 10 height 5
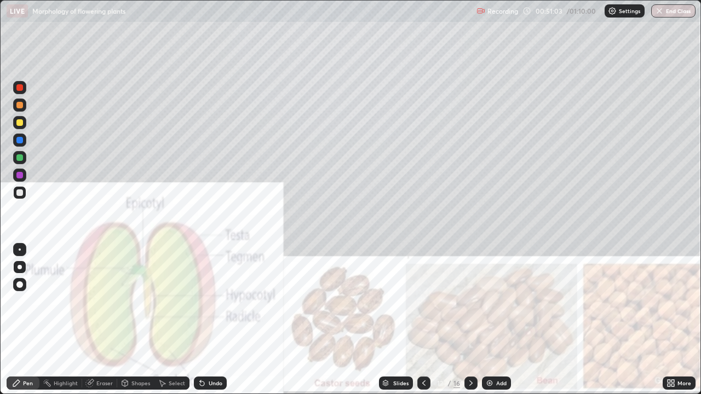
click at [20, 90] on div at bounding box center [19, 87] width 7 height 7
click at [20, 127] on div at bounding box center [19, 122] width 13 height 13
click at [19, 175] on div at bounding box center [19, 175] width 7 height 7
click at [16, 128] on div at bounding box center [19, 122] width 13 height 13
click at [19, 193] on div at bounding box center [19, 193] width 7 height 7
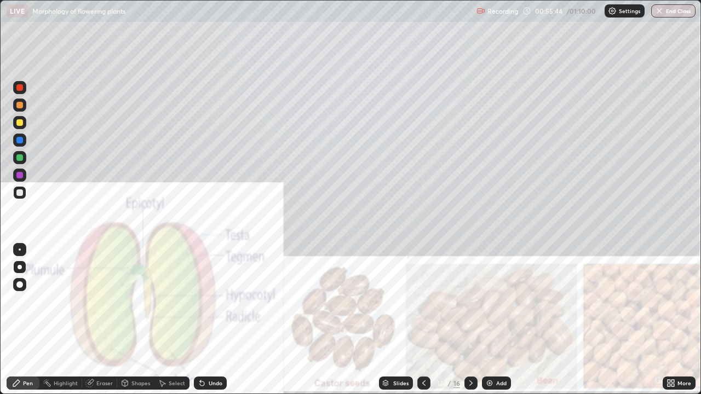
click at [111, 320] on div "Eraser" at bounding box center [104, 383] width 16 height 5
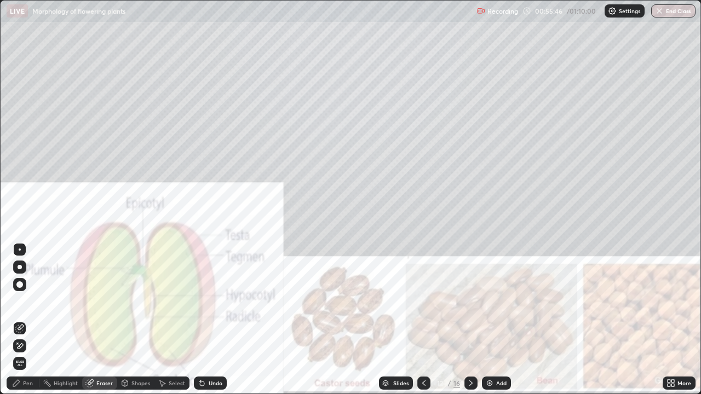
click at [30, 320] on div "Pen" at bounding box center [28, 383] width 10 height 5
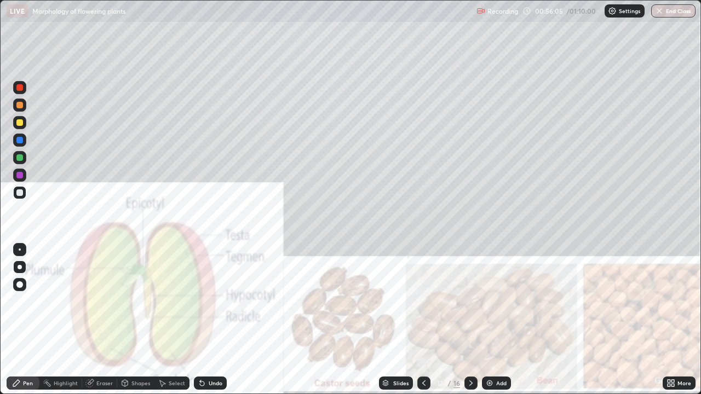
click at [18, 89] on div at bounding box center [19, 87] width 7 height 7
click at [669, 13] on button "End Class" at bounding box center [673, 10] width 44 height 13
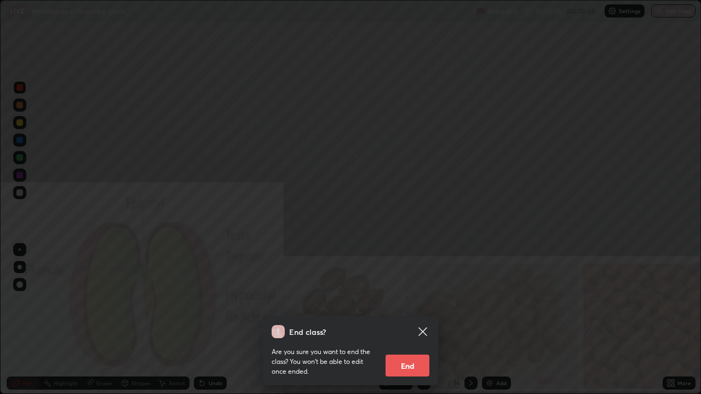
click at [418, 320] on button "End" at bounding box center [408, 366] width 44 height 22
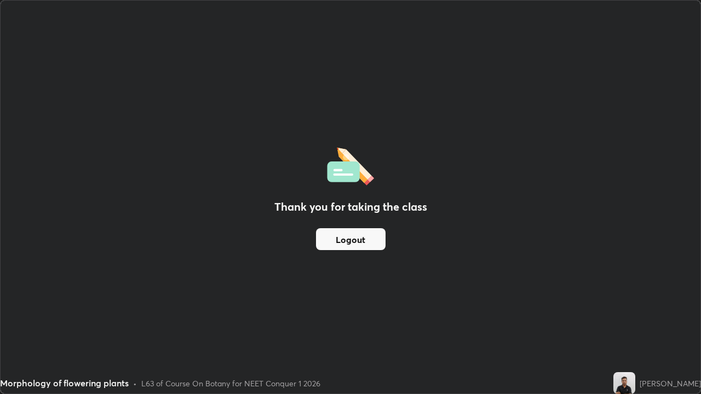
click at [351, 241] on button "Logout" at bounding box center [351, 239] width 70 height 22
